Goal: Information Seeking & Learning: Learn about a topic

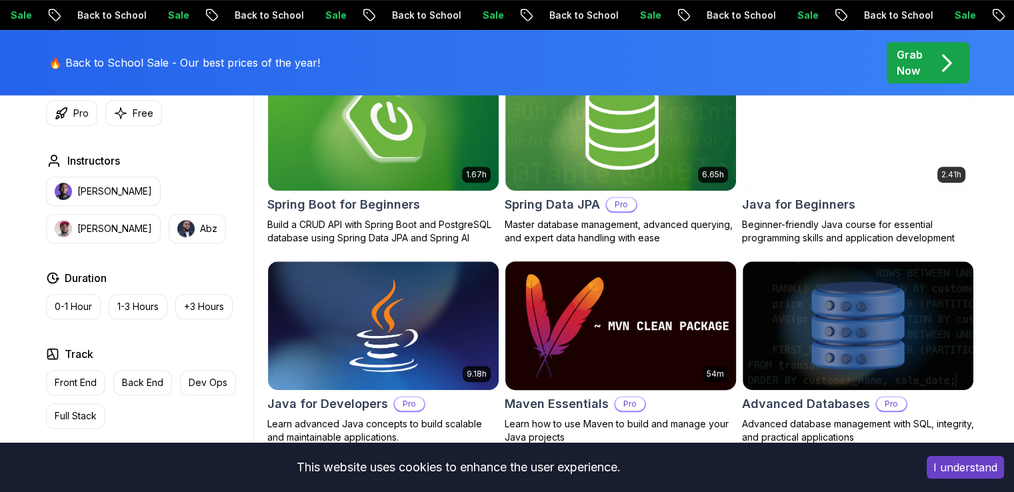
scroll to position [734, 0]
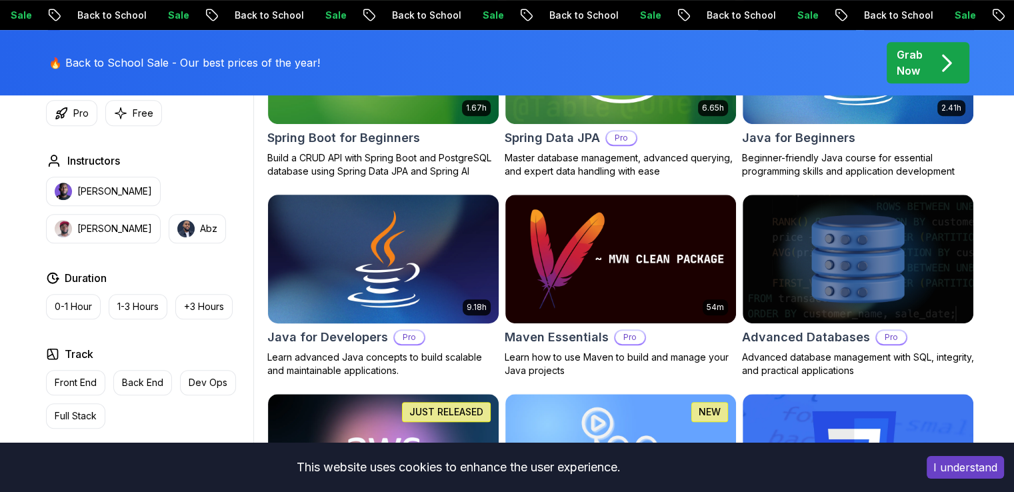
click at [445, 273] on img at bounding box center [383, 258] width 242 height 135
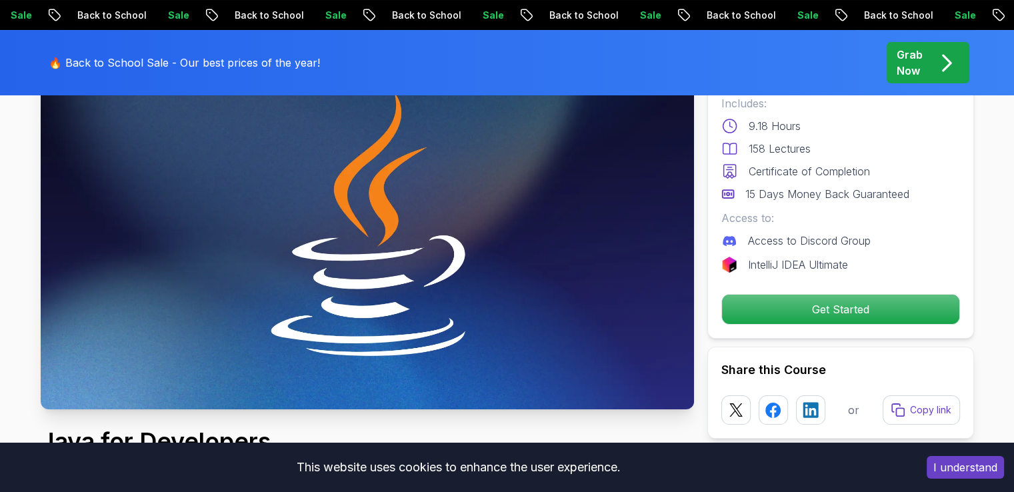
scroll to position [67, 0]
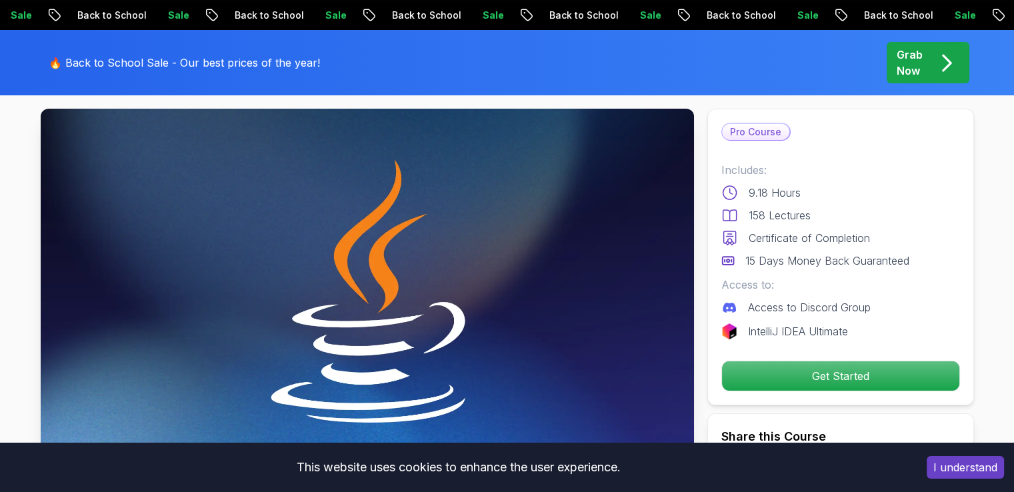
click at [754, 186] on p "9.18 Hours" at bounding box center [775, 193] width 52 height 16
click at [766, 131] on p "Pro Course" at bounding box center [755, 132] width 67 height 16
click at [794, 231] on p "Certificate of Completion" at bounding box center [809, 238] width 121 height 16
click at [792, 301] on p "Access to Discord Group" at bounding box center [809, 307] width 123 height 16
click at [792, 309] on p "Access to Discord Group" at bounding box center [809, 307] width 123 height 16
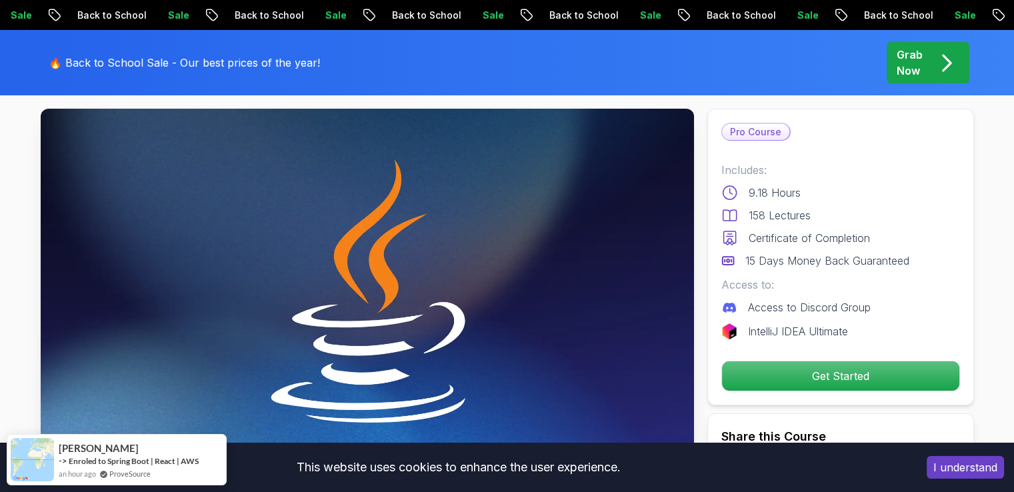
click at [811, 326] on p "IntelliJ IDEA Ultimate" at bounding box center [798, 331] width 100 height 16
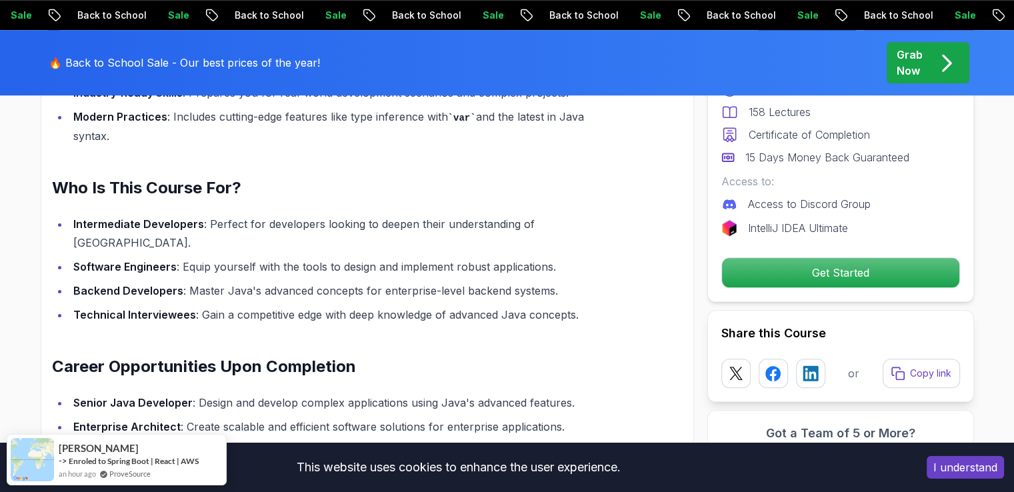
scroll to position [1334, 0]
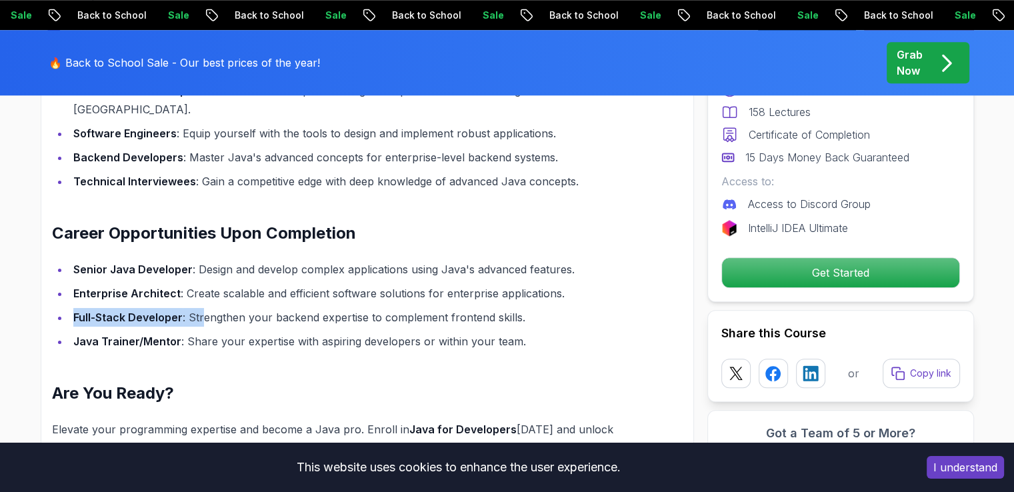
drag, startPoint x: 199, startPoint y: 299, endPoint x: 91, endPoint y: 297, distance: 108.1
click at [36, 301] on section "Java for Developers Learn advanced Java concepts to build scalable and maintain…" at bounding box center [507, 347] width 1014 height 3074
click at [172, 287] on strong "Enterprise Architect" at bounding box center [126, 293] width 107 height 13
drag, startPoint x: 173, startPoint y: 269, endPoint x: 59, endPoint y: 267, distance: 114.7
click at [57, 268] on ul "Senior Java Developer : Design and develop complex applications using Java's ad…" at bounding box center [336, 305] width 568 height 91
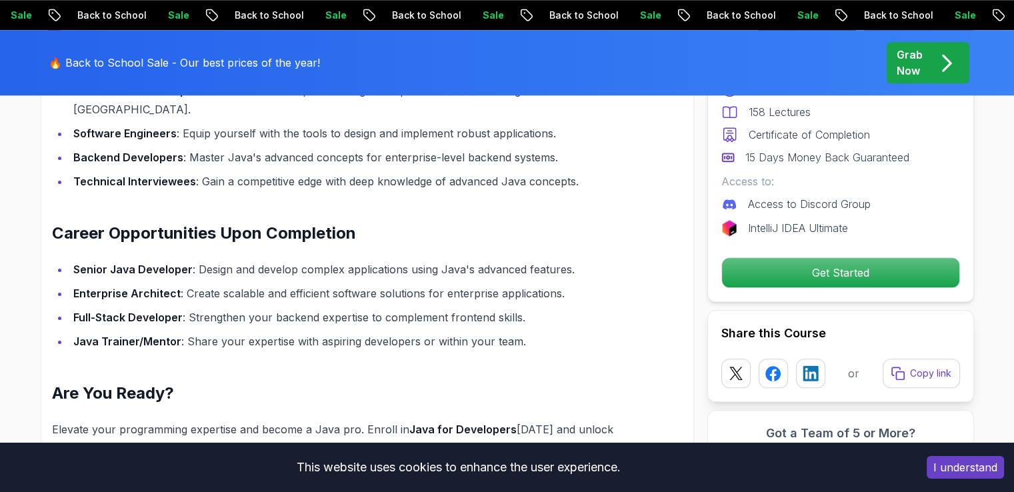
drag, startPoint x: 114, startPoint y: 249, endPoint x: 77, endPoint y: 243, distance: 37.1
click at [97, 263] on strong "Senior Java Developer" at bounding box center [132, 269] width 119 height 13
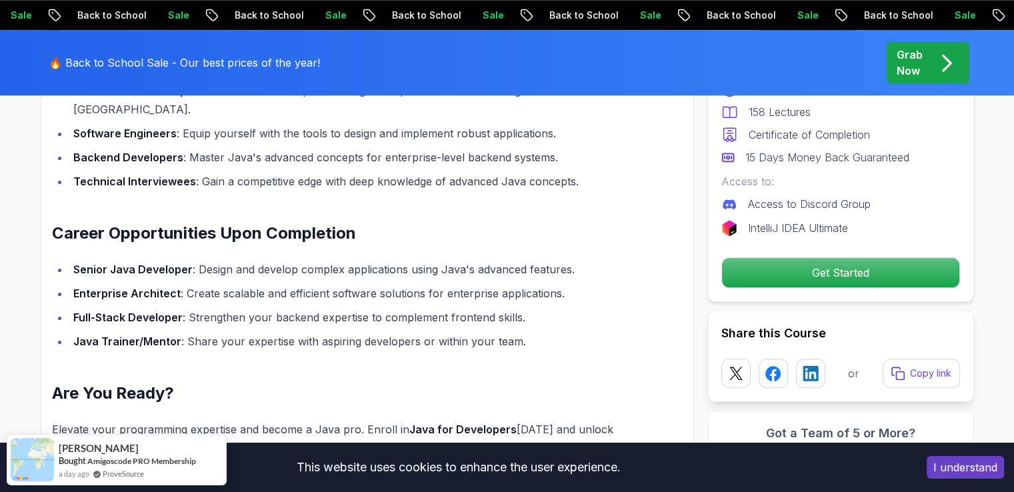
click at [217, 284] on li "Enterprise Architect : Create scalable and efficient software solutions for ent…" at bounding box center [344, 293] width 550 height 19
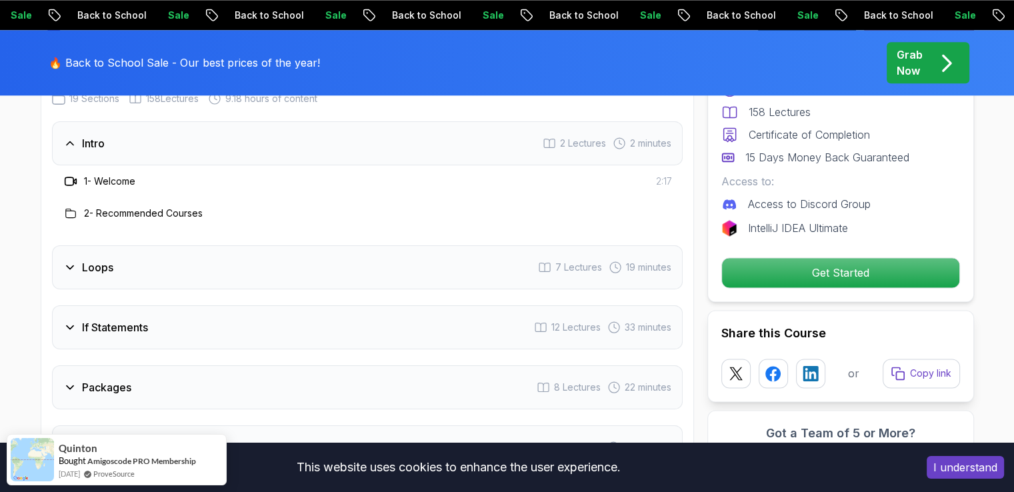
scroll to position [1934, 0]
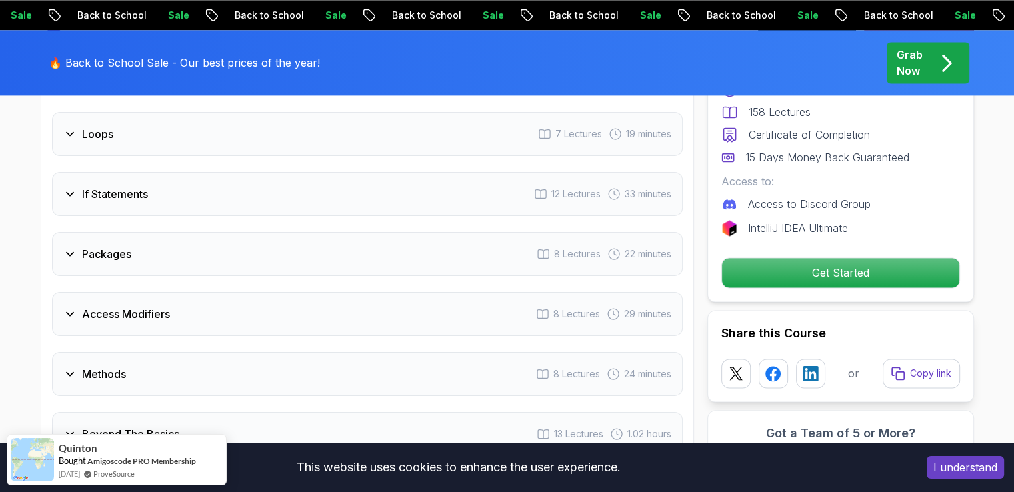
click at [71, 307] on icon at bounding box center [69, 313] width 13 height 13
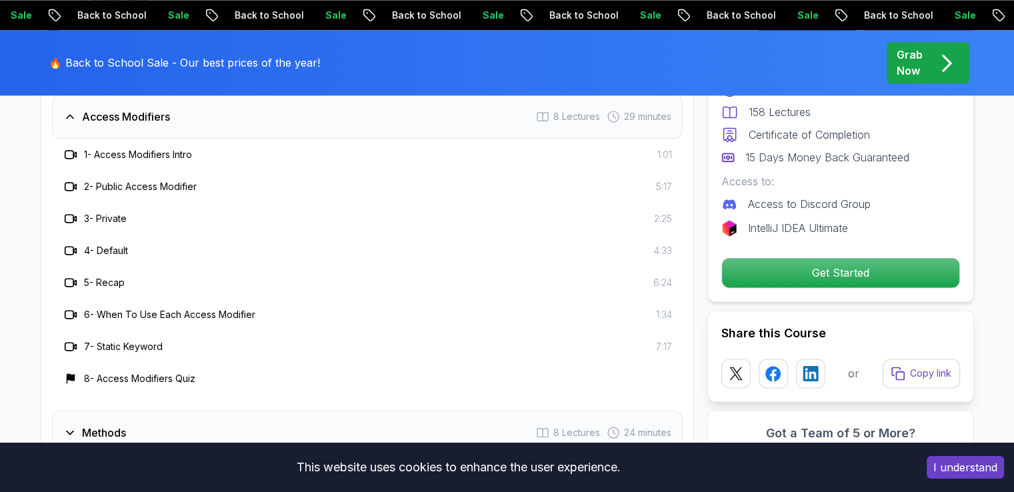
scroll to position [2001, 0]
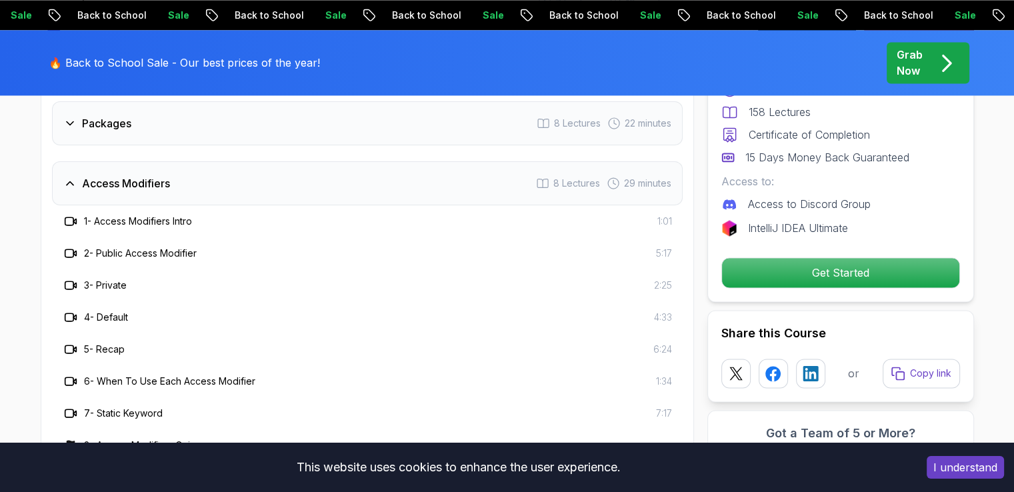
click at [73, 177] on icon at bounding box center [69, 183] width 13 height 13
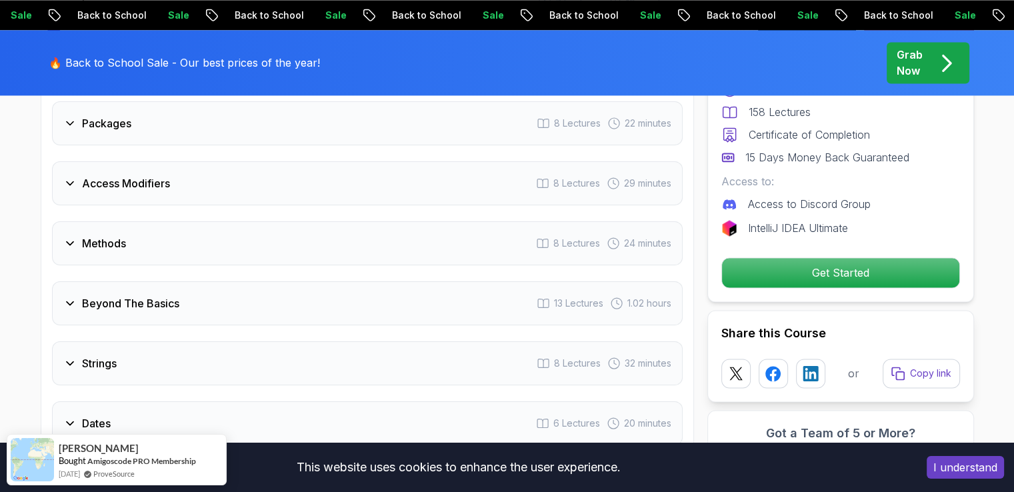
click at [72, 297] on icon at bounding box center [69, 303] width 13 height 13
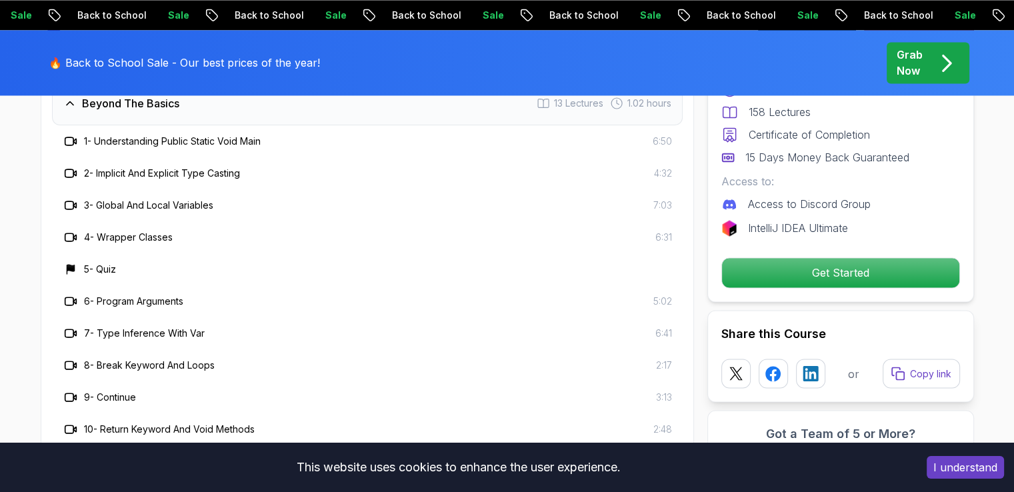
scroll to position [2067, 0]
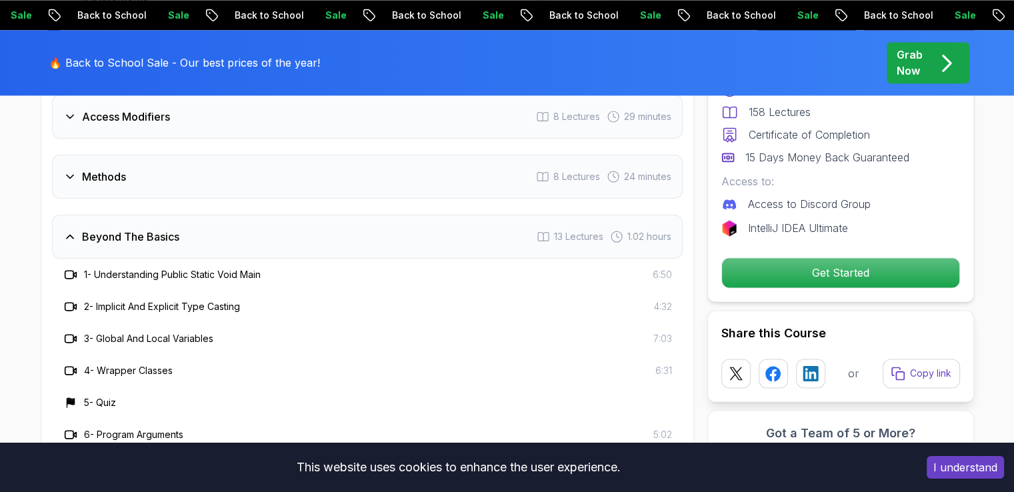
click at [69, 230] on icon at bounding box center [69, 236] width 13 height 13
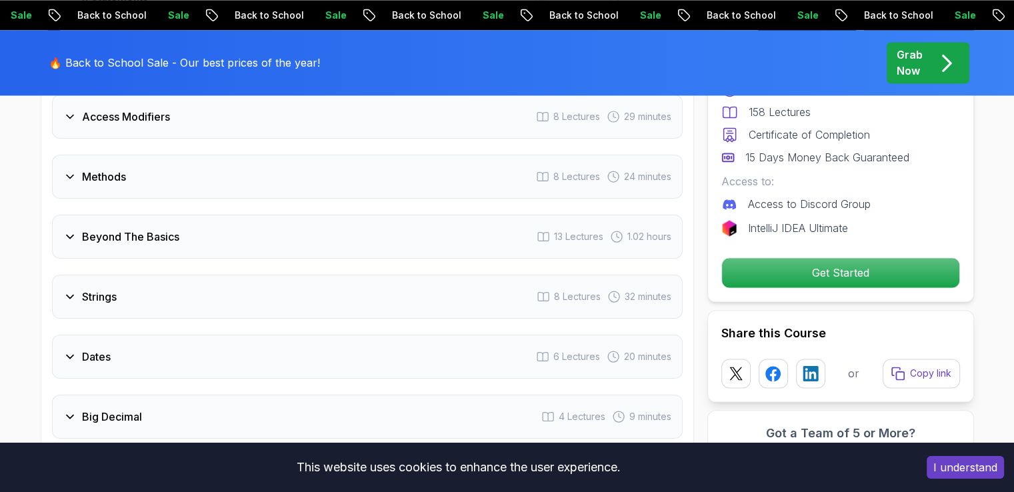
scroll to position [2134, 0]
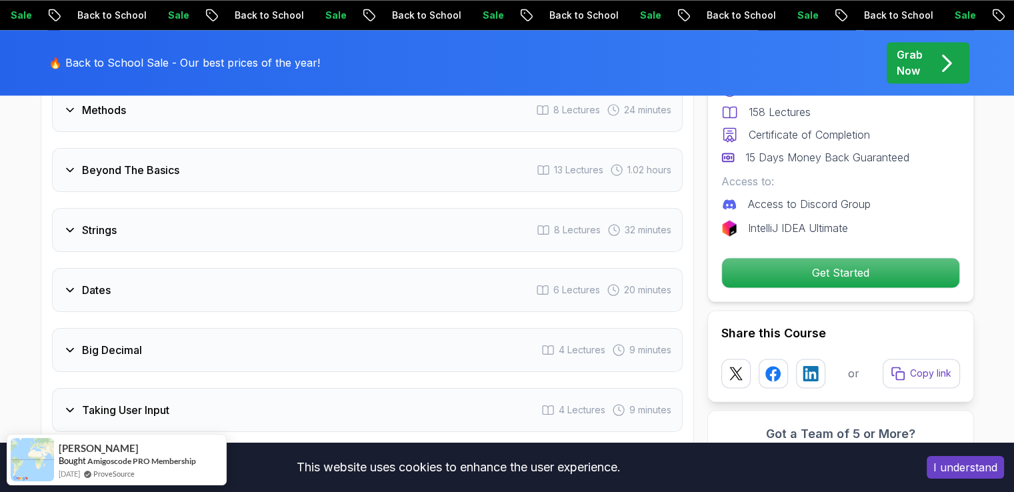
click at [68, 223] on icon at bounding box center [69, 229] width 13 height 13
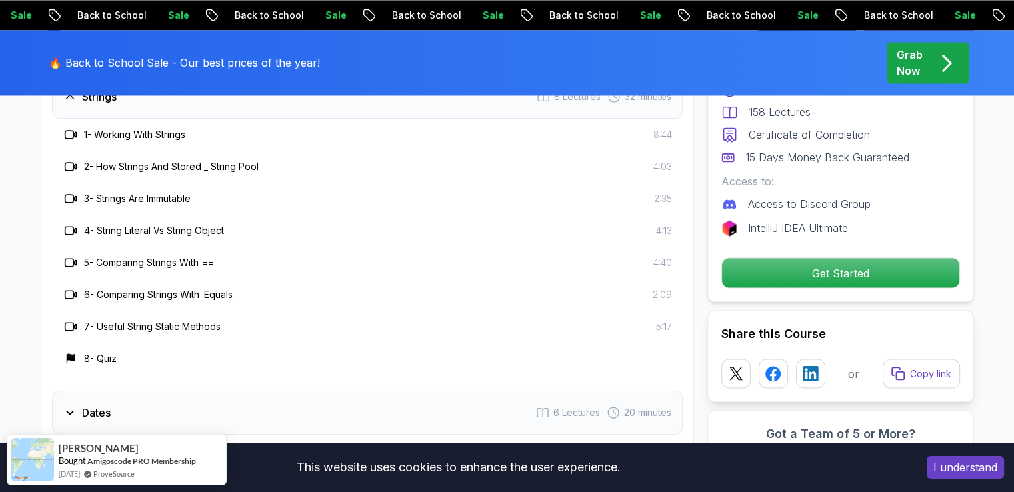
scroll to position [2201, 0]
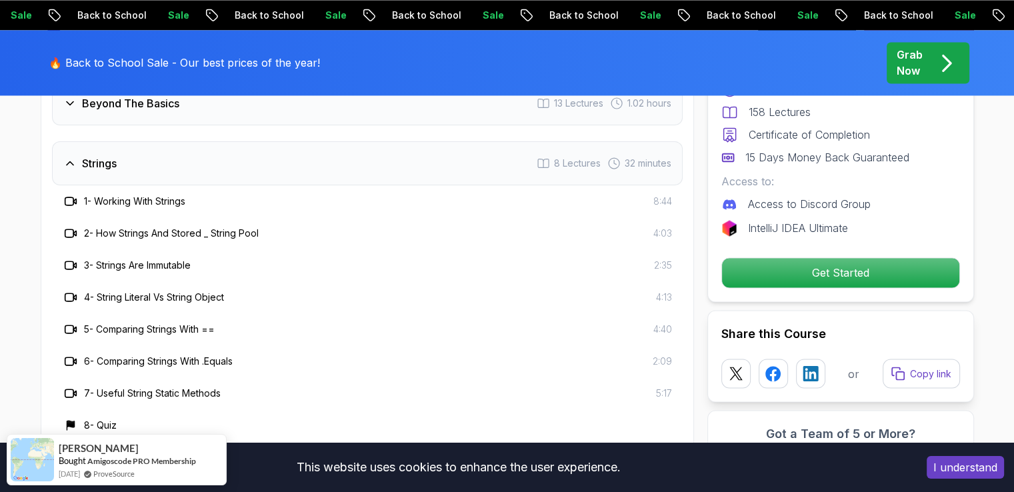
click at [73, 155] on div "Strings" at bounding box center [89, 163] width 53 height 16
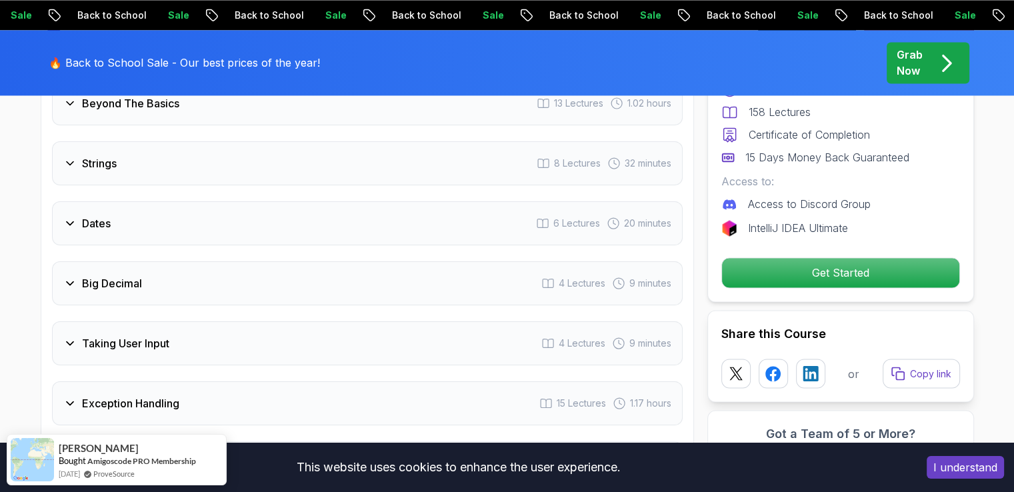
scroll to position [2267, 0]
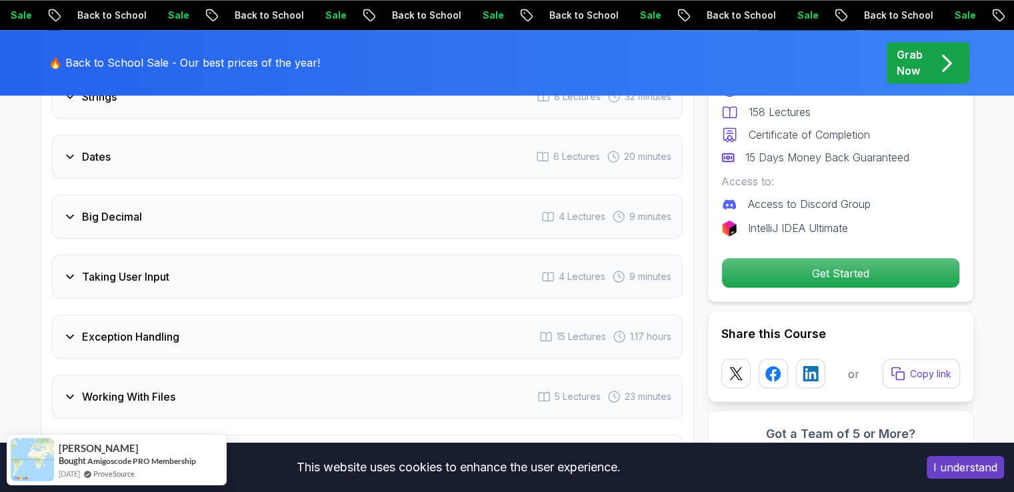
click at [73, 149] on div "Dates" at bounding box center [86, 157] width 47 height 16
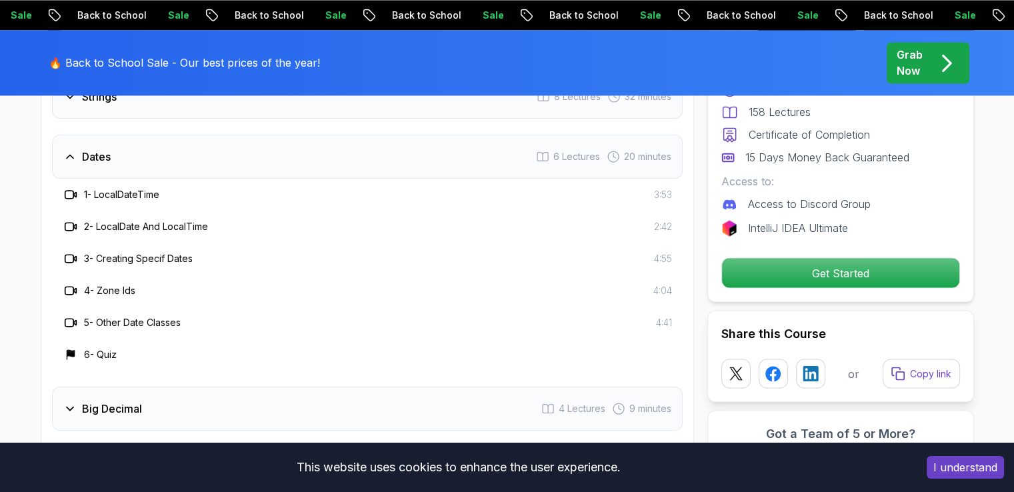
click at [73, 150] on icon at bounding box center [69, 156] width 13 height 13
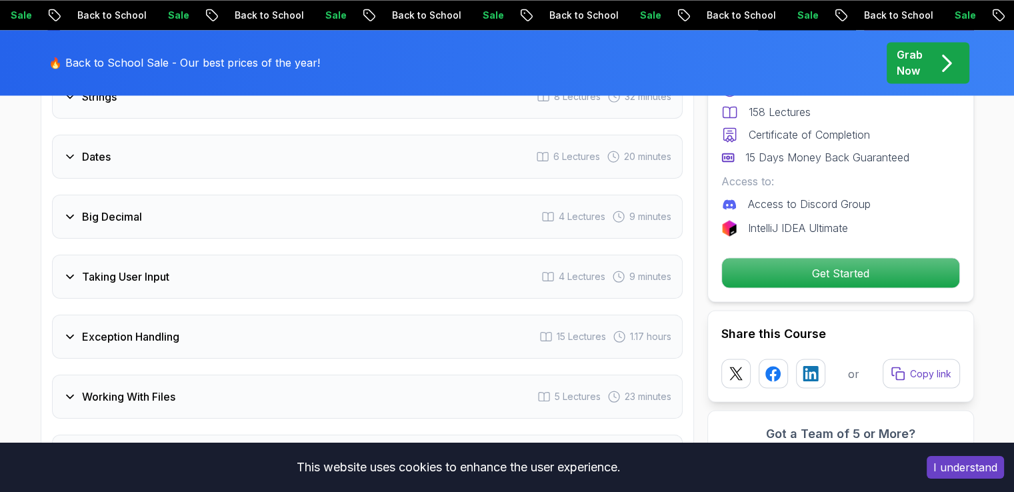
click at [76, 209] on div "Big Decimal" at bounding box center [102, 217] width 79 height 16
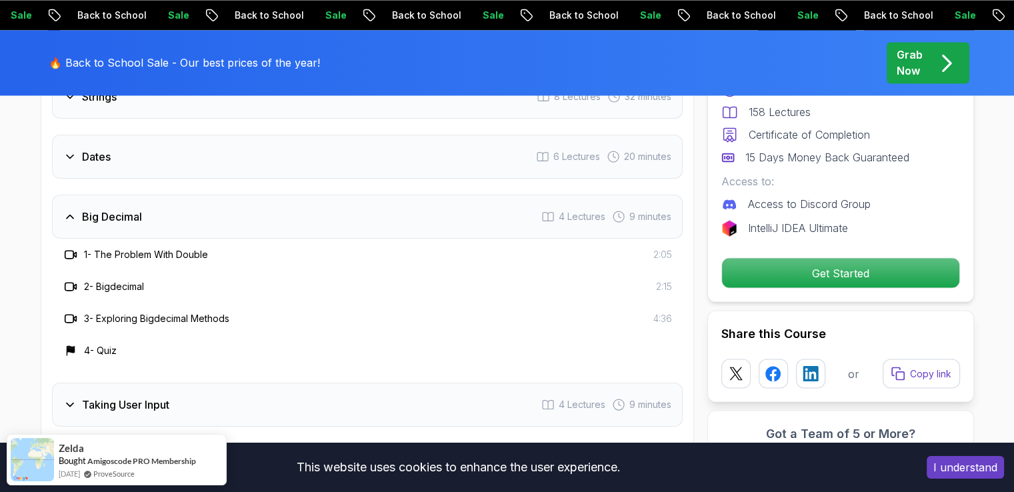
click at [68, 215] on icon at bounding box center [70, 216] width 7 height 3
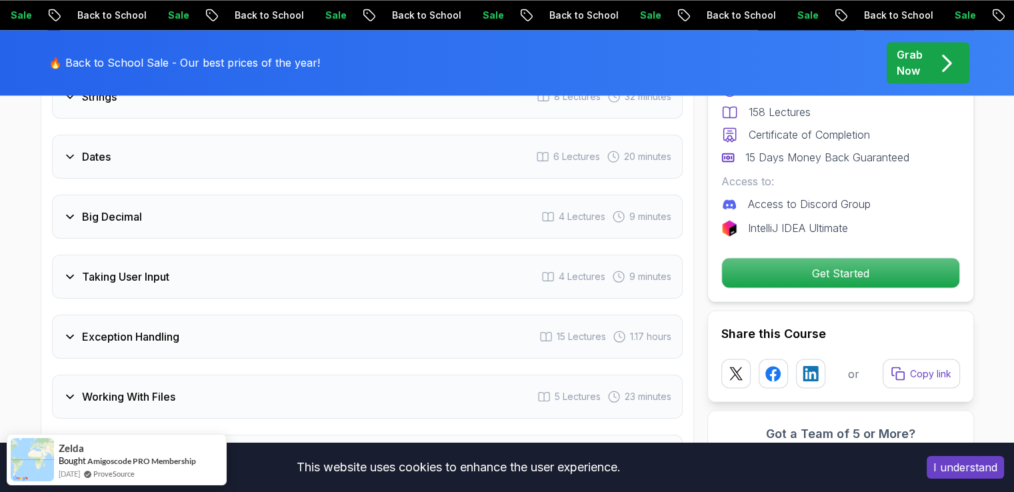
scroll to position [2334, 0]
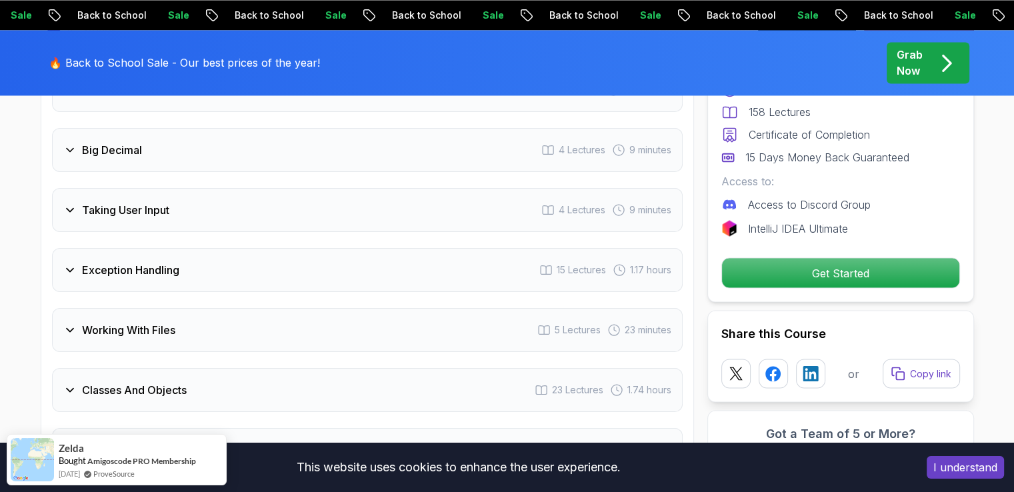
click at [71, 203] on icon at bounding box center [69, 209] width 13 height 13
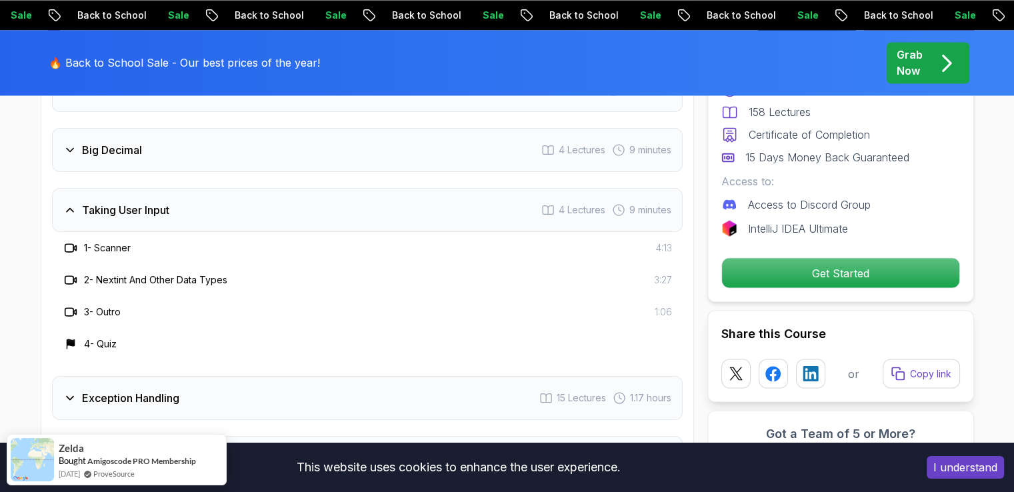
click at [71, 208] on icon at bounding box center [70, 209] width 7 height 3
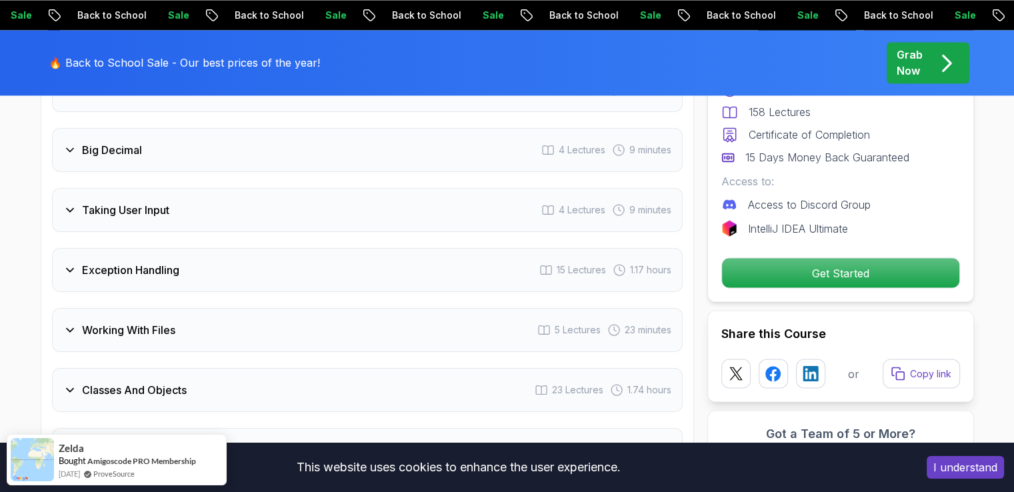
click at [69, 263] on icon at bounding box center [69, 269] width 13 height 13
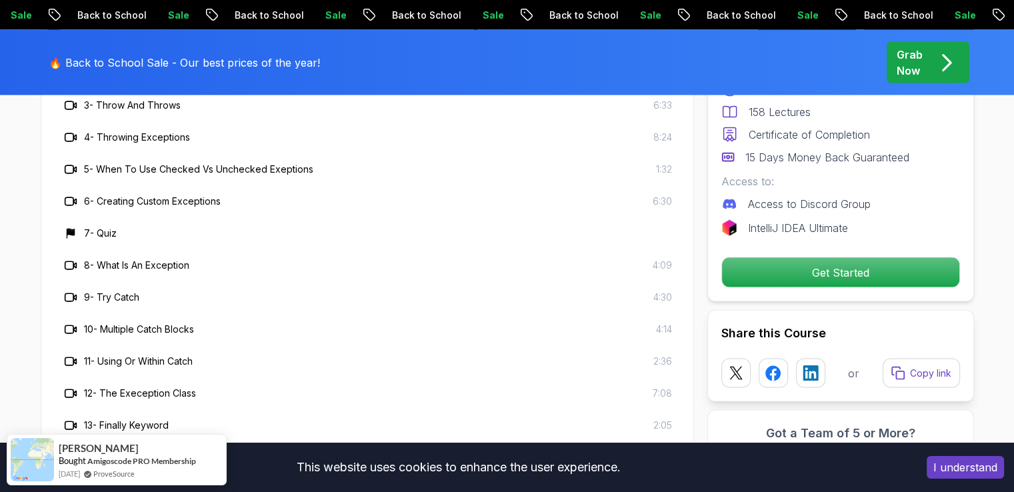
scroll to position [2467, 0]
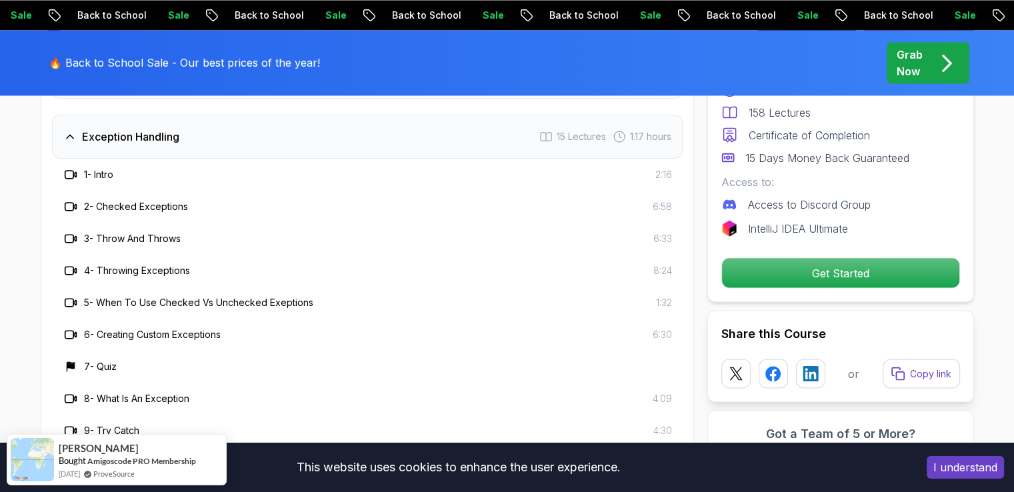
click at [74, 130] on icon at bounding box center [69, 136] width 13 height 13
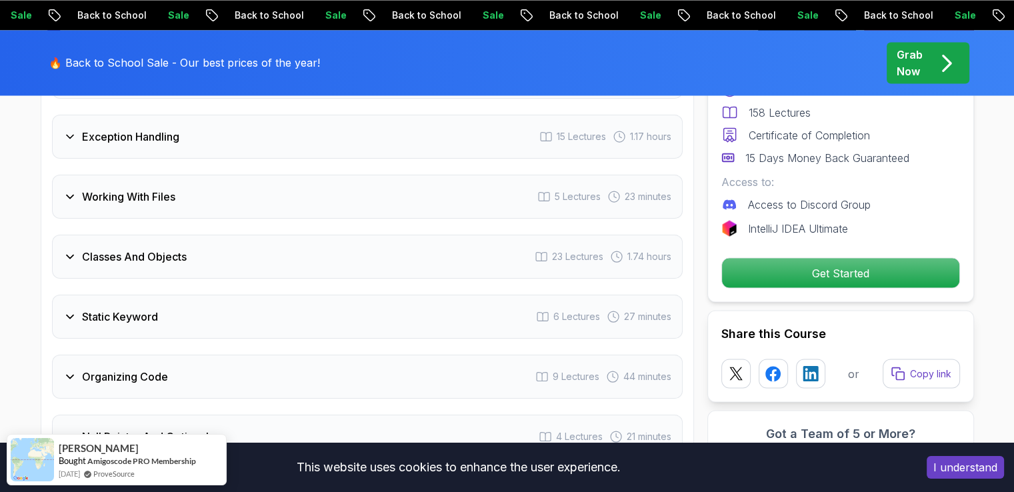
click at [64, 190] on icon at bounding box center [69, 196] width 13 height 13
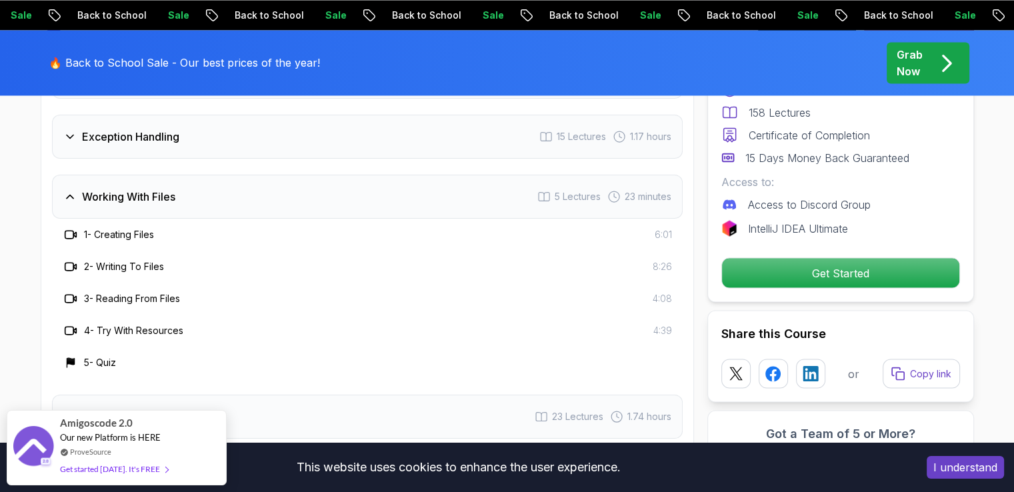
click at [71, 190] on icon at bounding box center [69, 196] width 13 height 13
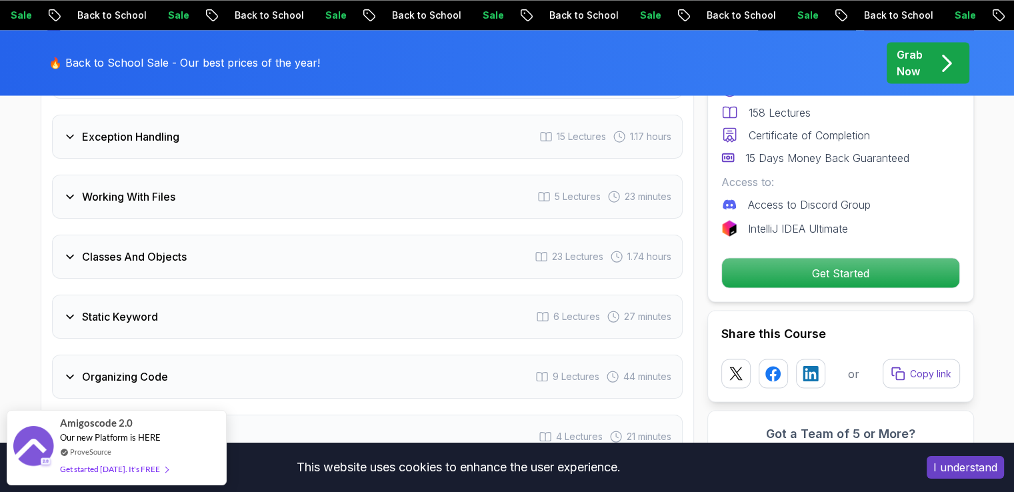
scroll to position [2534, 0]
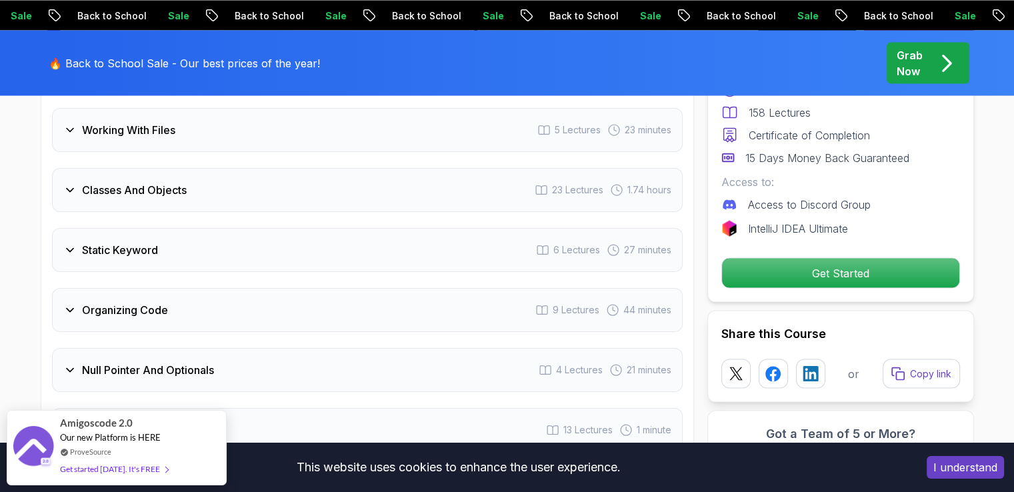
click at [69, 183] on icon at bounding box center [69, 189] width 13 height 13
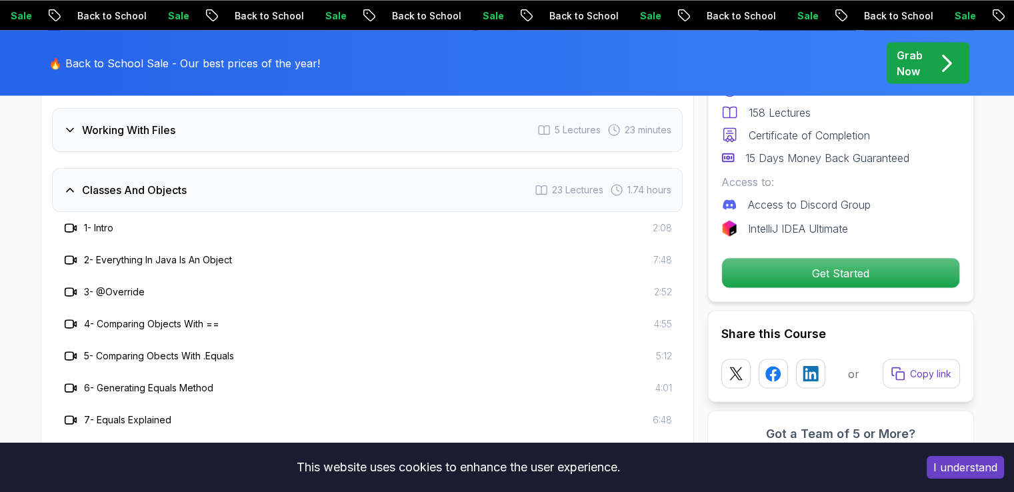
scroll to position [2467, 0]
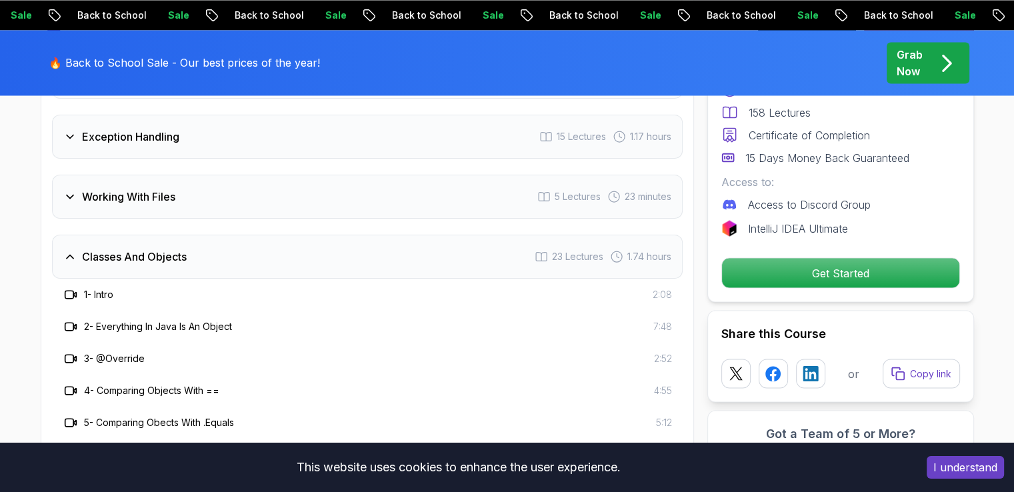
click at [74, 250] on icon at bounding box center [69, 256] width 13 height 13
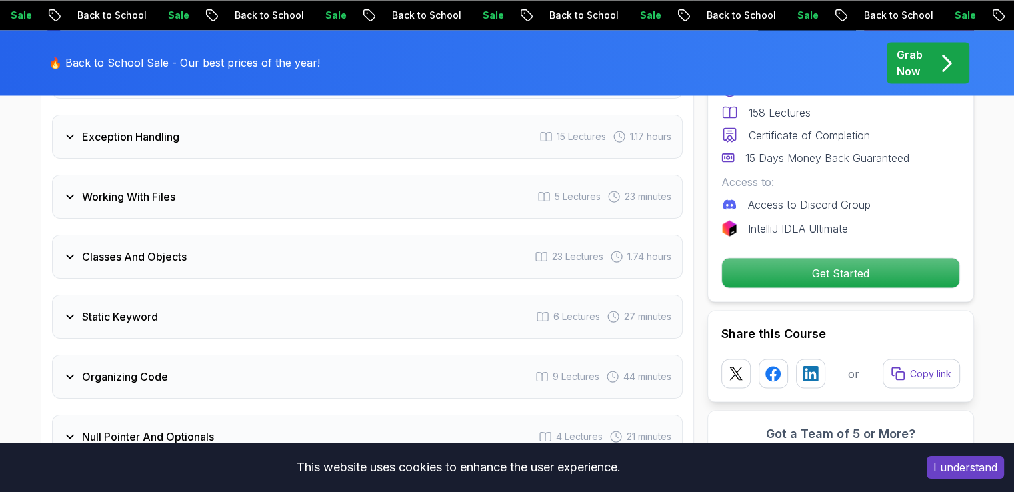
scroll to position [2534, 0]
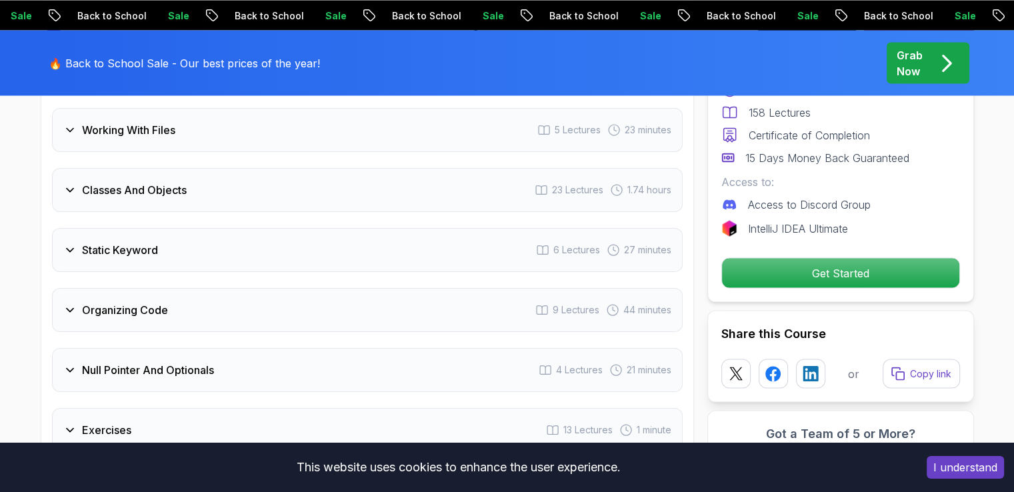
click at [69, 243] on icon at bounding box center [69, 249] width 13 height 13
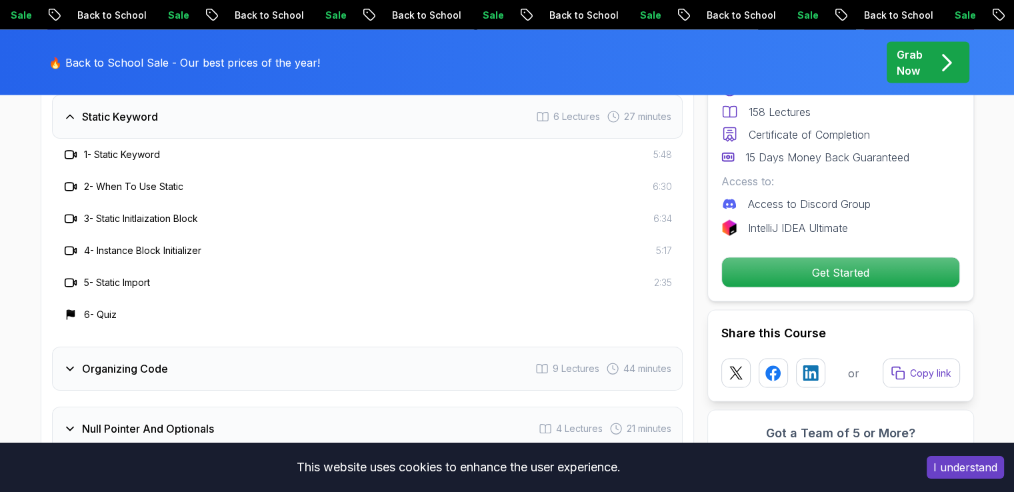
scroll to position [2601, 0]
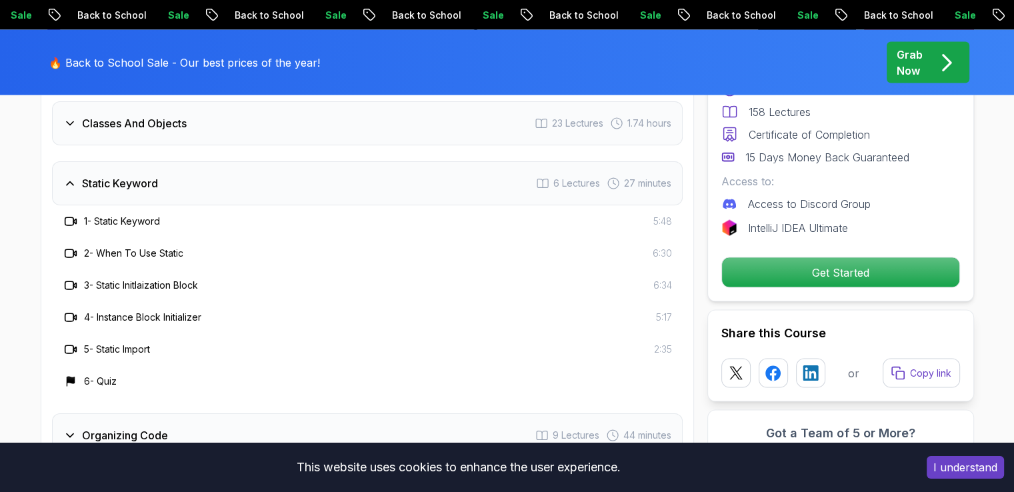
click at [64, 177] on icon at bounding box center [69, 183] width 13 height 13
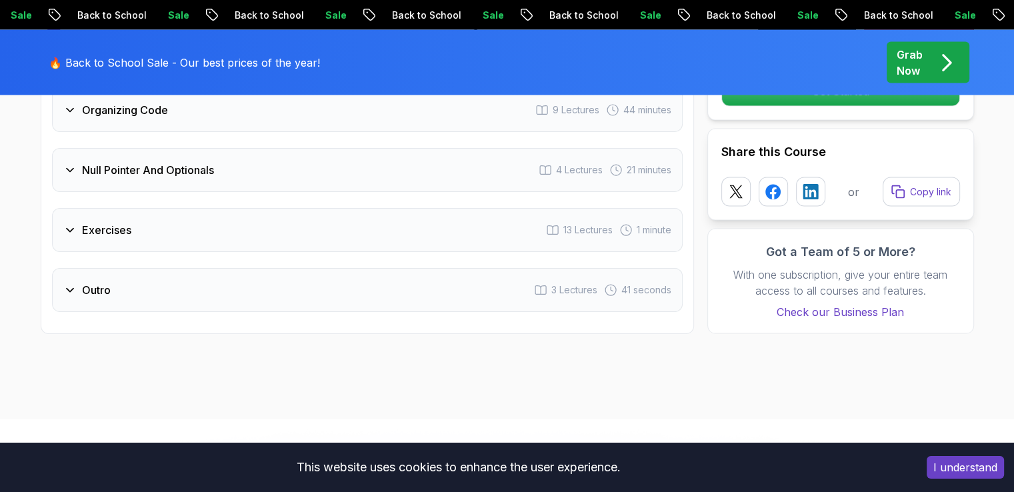
scroll to position [2667, 0]
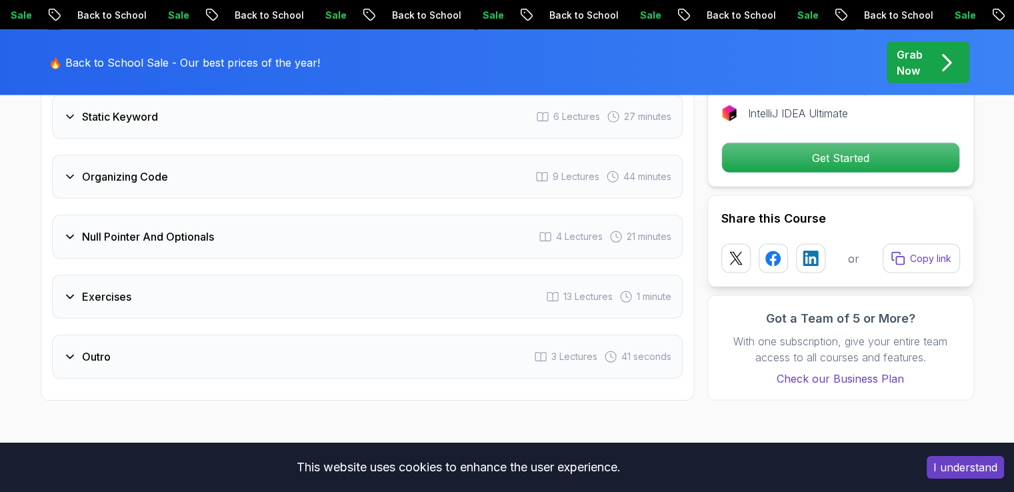
click at [79, 229] on div "Null Pointer And Optionals" at bounding box center [138, 237] width 151 height 16
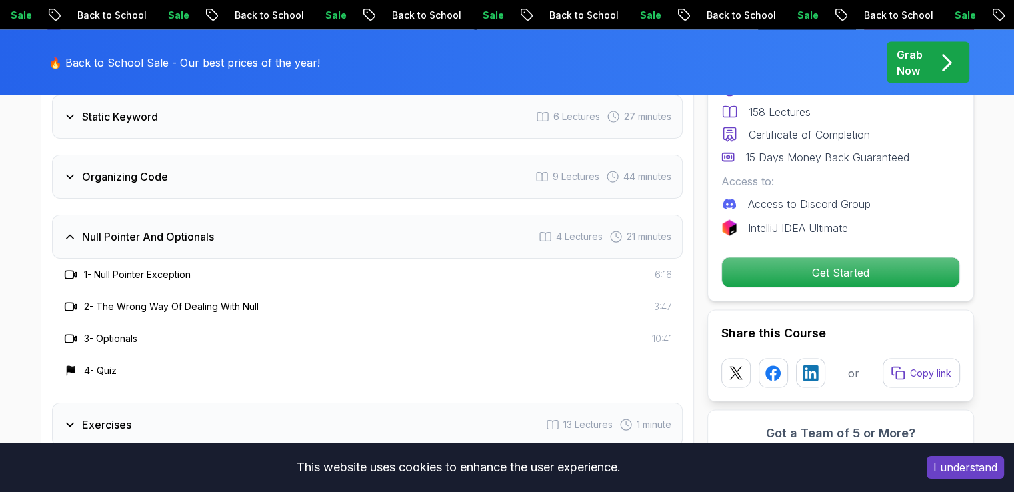
click at [79, 229] on div "Null Pointer And Optionals" at bounding box center [138, 237] width 151 height 16
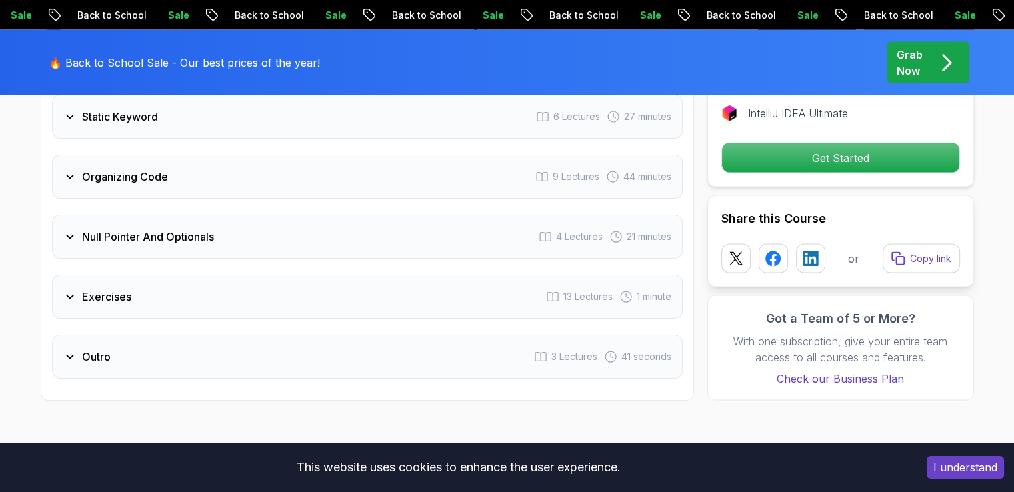
click at [79, 169] on div "Organizing Code" at bounding box center [115, 177] width 105 height 16
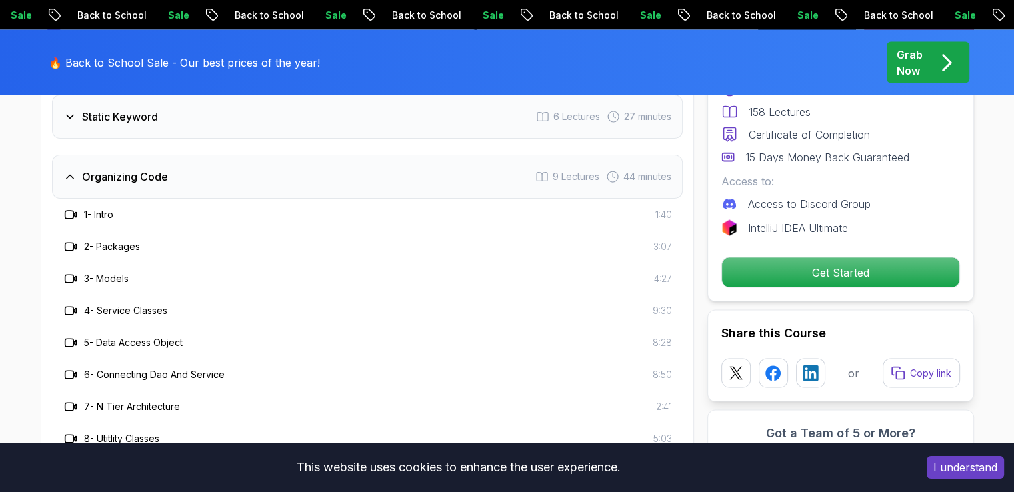
scroll to position [2601, 0]
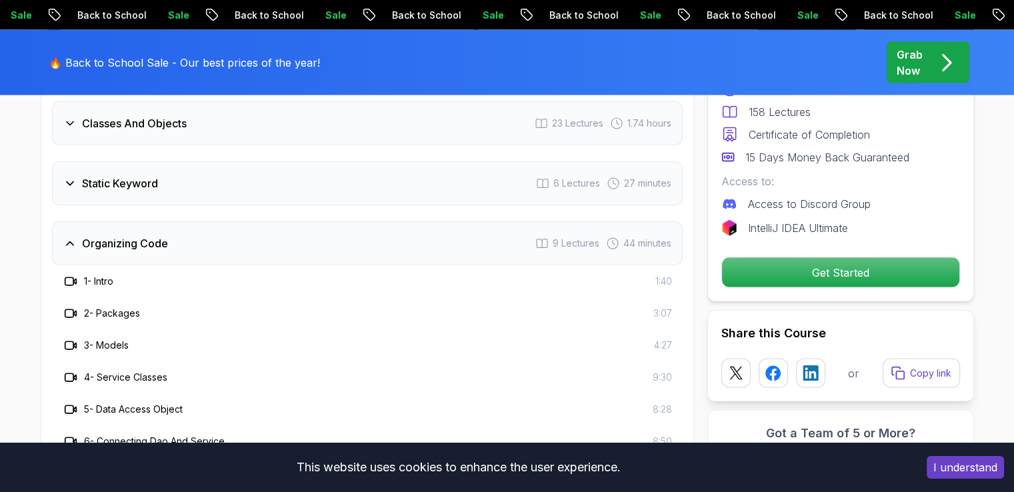
click at [74, 237] on icon at bounding box center [69, 243] width 13 height 13
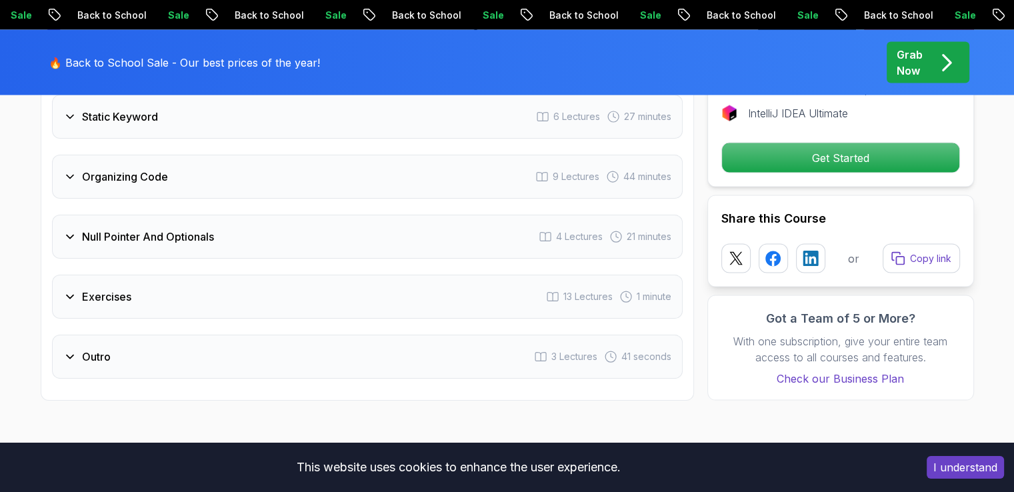
scroll to position [2734, 0]
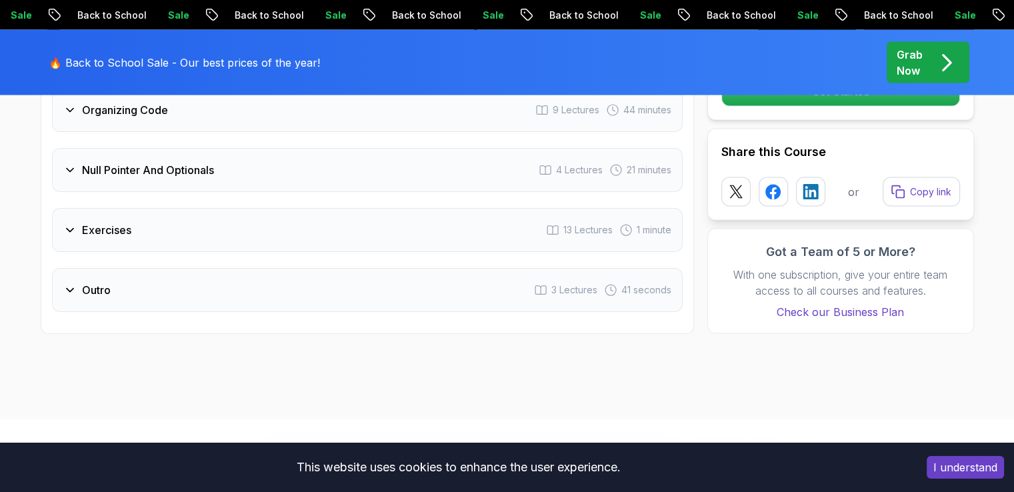
click at [75, 214] on div "Exercises 13 Lectures 1 minute" at bounding box center [367, 230] width 631 height 44
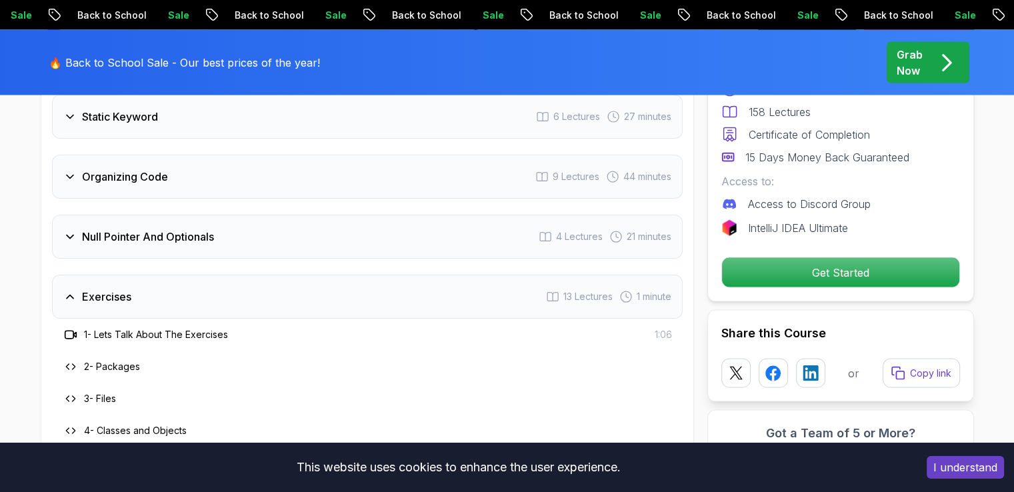
scroll to position [2601, 0]
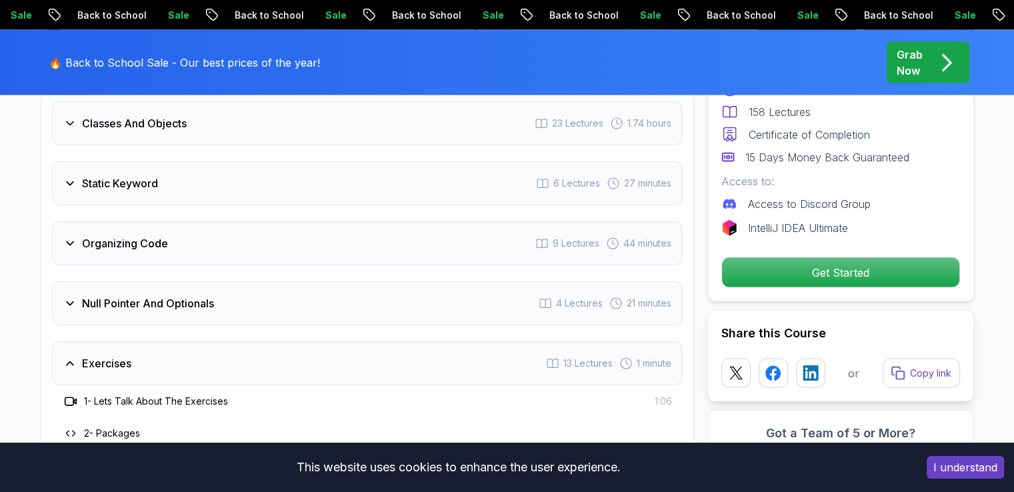
click at [76, 355] on div "Exercises" at bounding box center [97, 363] width 68 height 16
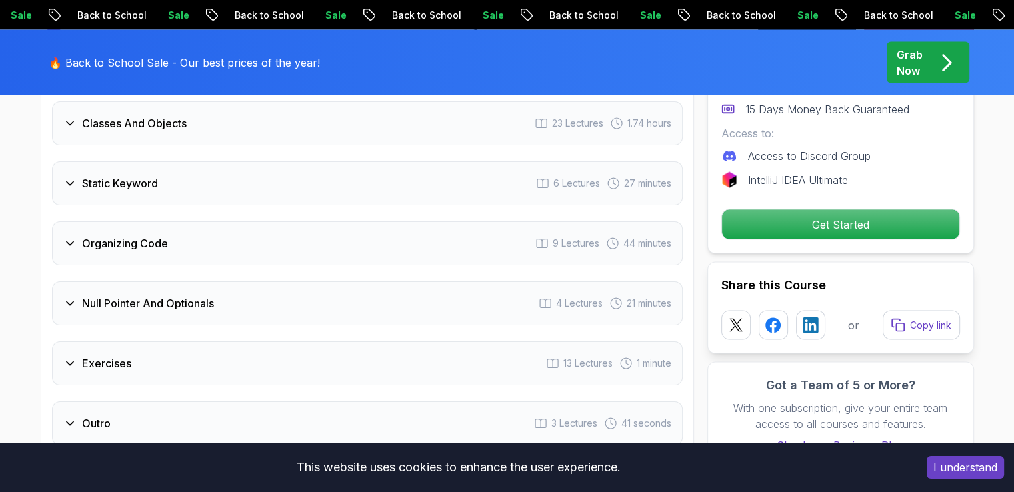
scroll to position [2667, 0]
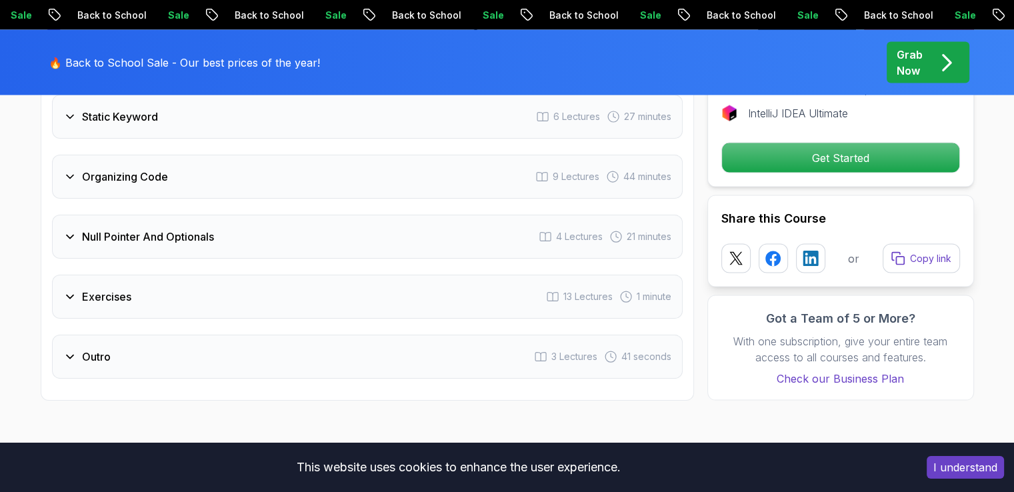
click at [72, 350] on icon at bounding box center [69, 356] width 13 height 13
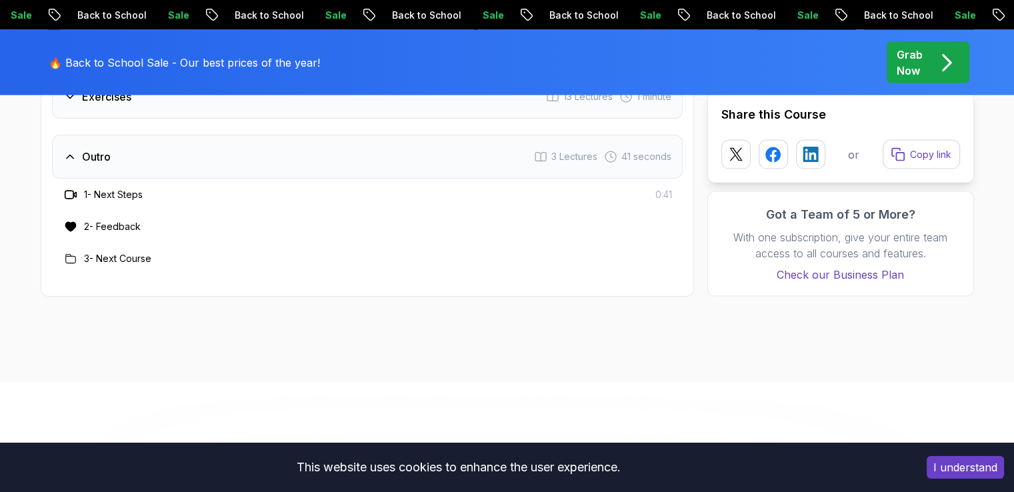
scroll to position [2801, 0]
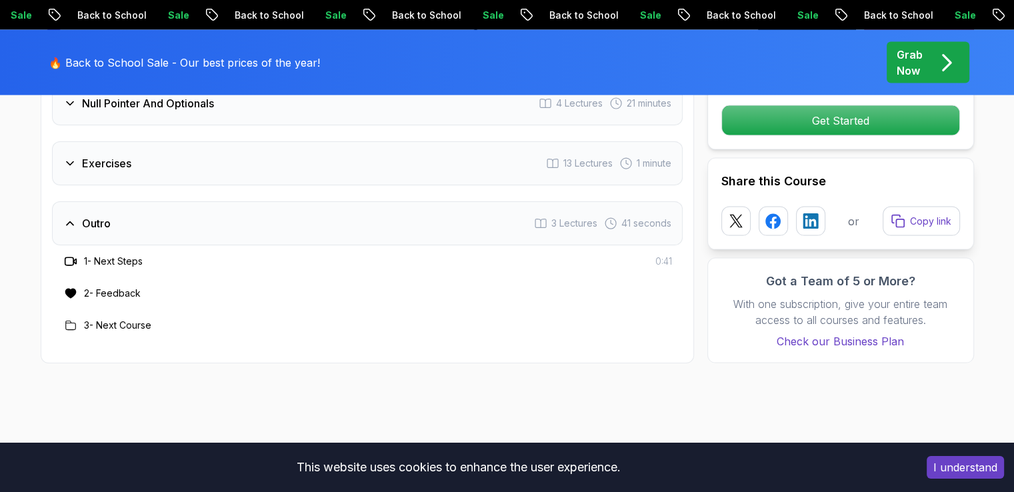
click at [120, 255] on h3 "1 - Next Steps" at bounding box center [113, 261] width 59 height 13
click at [73, 257] on icon at bounding box center [69, 261] width 9 height 8
click at [129, 255] on h3 "1 - Next Steps" at bounding box center [113, 261] width 59 height 13
click at [131, 255] on h3 "1 - Next Steps" at bounding box center [113, 261] width 59 height 13
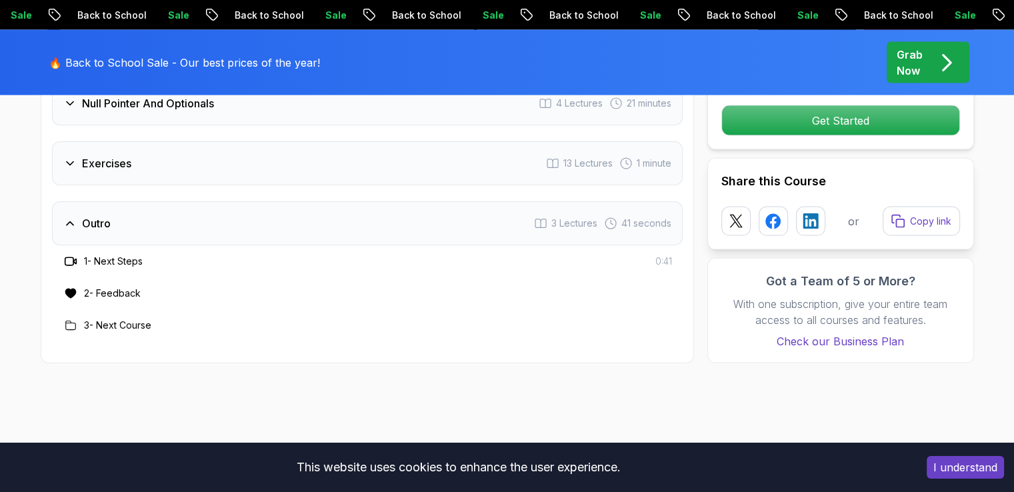
click at [179, 285] on div "2 - Feedback" at bounding box center [368, 293] width 610 height 16
click at [148, 319] on h3 "3 - Next Course" at bounding box center [117, 325] width 67 height 13
click at [211, 285] on div "2 - Feedback" at bounding box center [368, 293] width 610 height 16
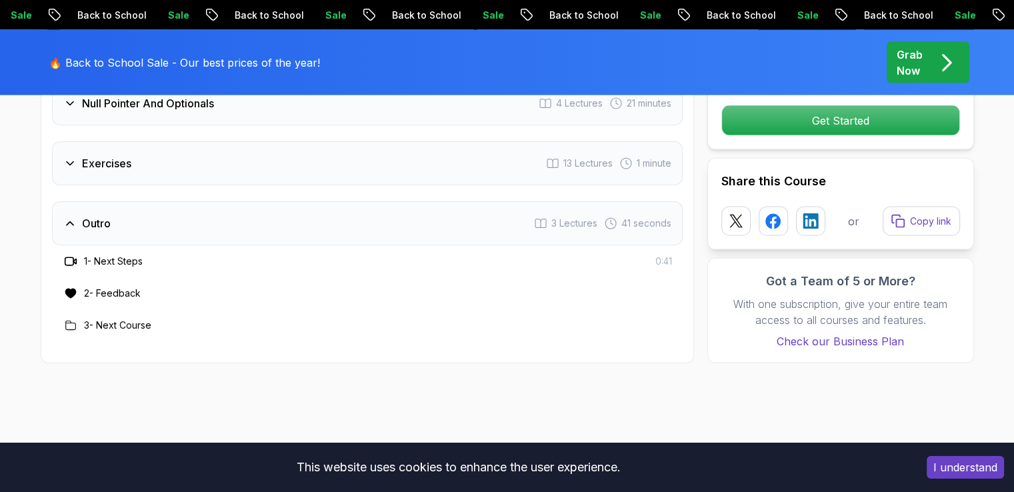
click at [64, 217] on icon at bounding box center [69, 223] width 13 height 13
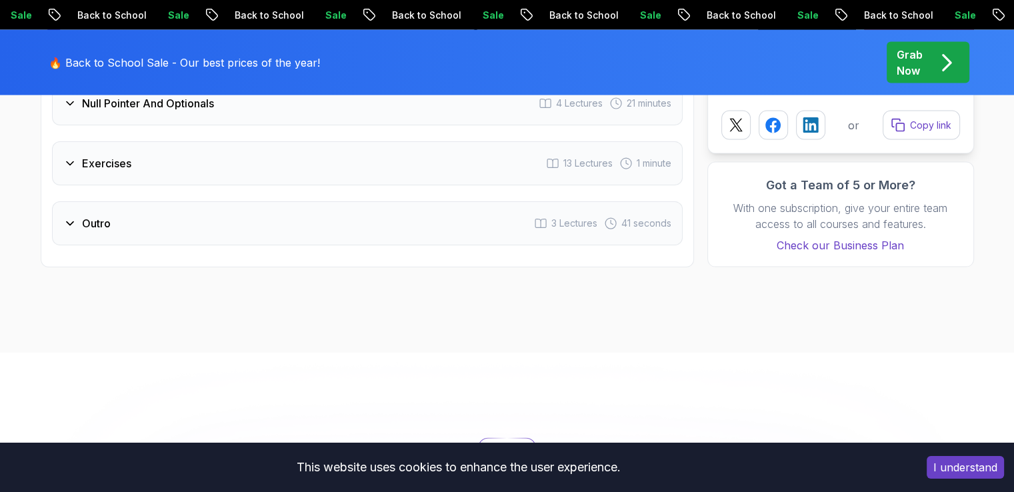
drag, startPoint x: 281, startPoint y: 225, endPoint x: 282, endPoint y: 239, distance: 13.4
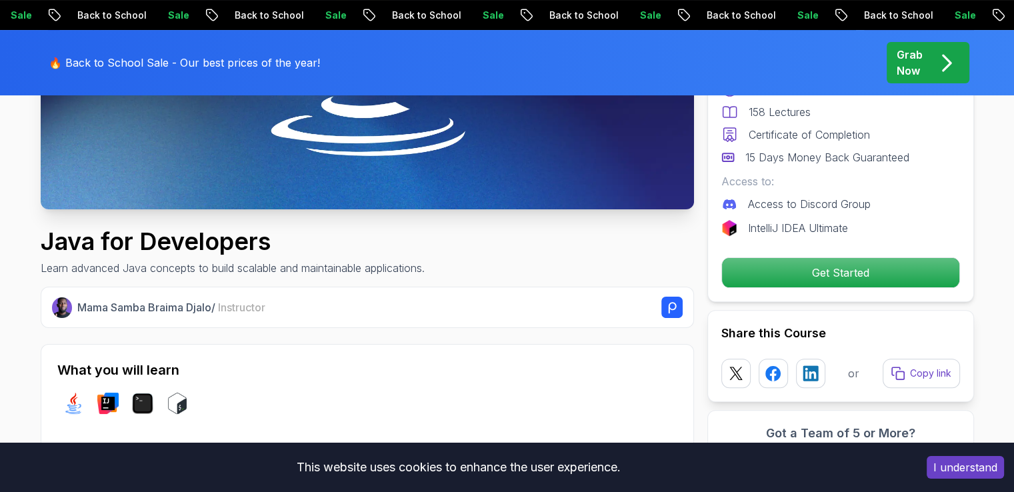
scroll to position [0, 0]
